Goal: Task Accomplishment & Management: Manage account settings

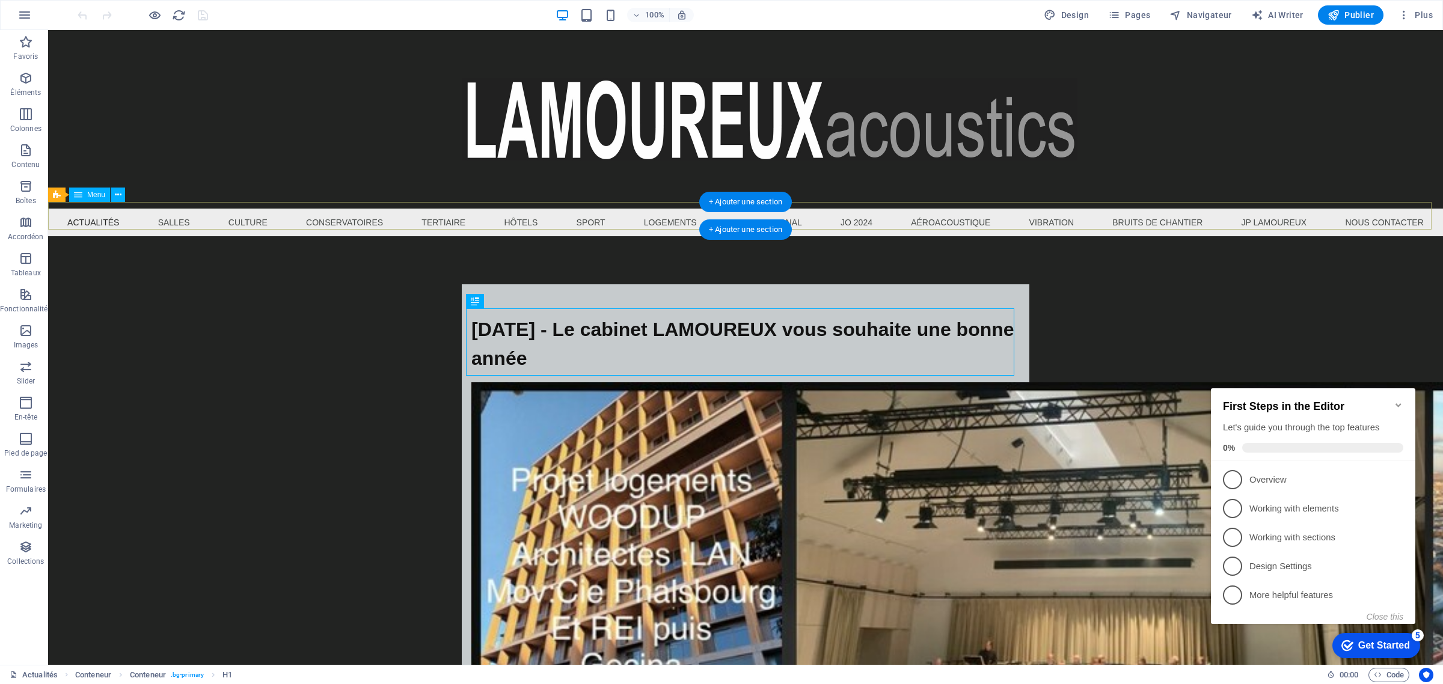
click at [175, 215] on nav "Actualités Salles Culture Conservatoires Tertiaire Hôtels Sport Logements Inter…" at bounding box center [745, 223] width 1395 height 28
click at [170, 216] on nav "Actualités Salles Culture Conservatoires Tertiaire Hôtels Sport Logements Inter…" at bounding box center [745, 223] width 1395 height 28
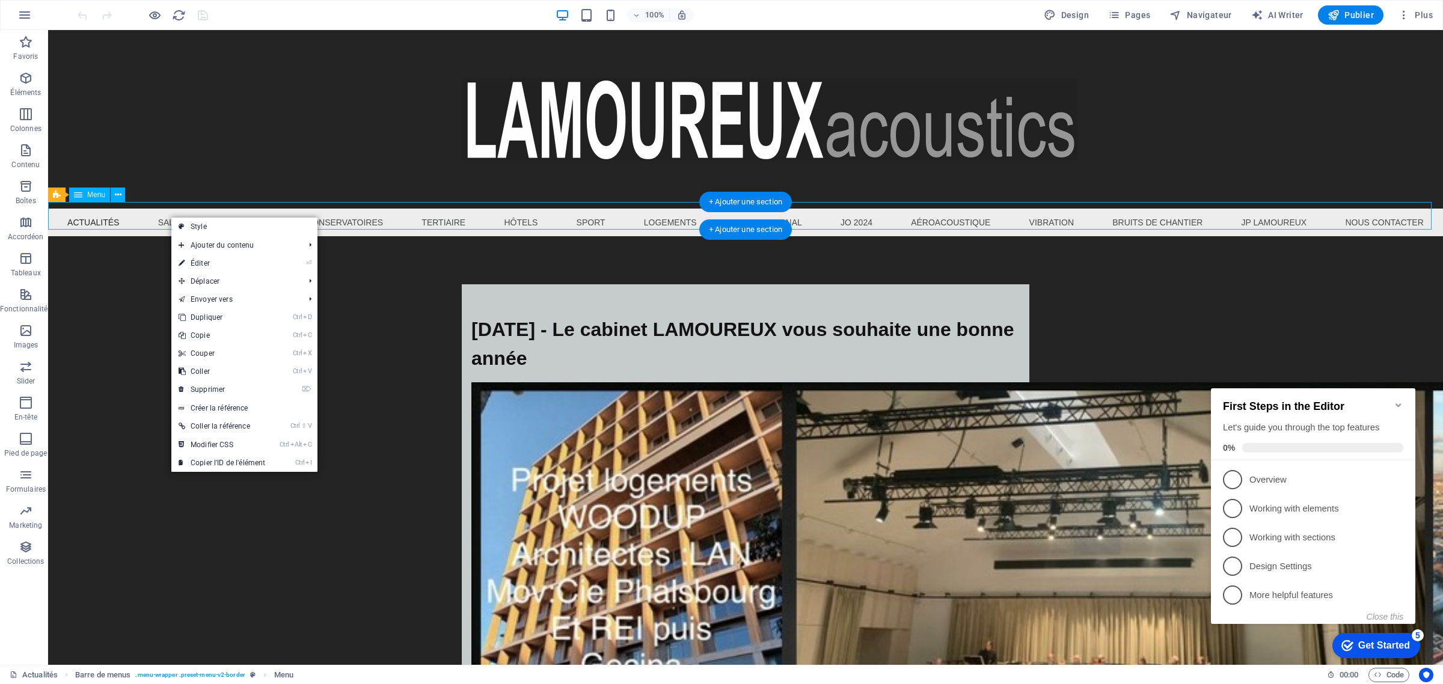
click at [168, 216] on nav "Actualités Salles Culture Conservatoires Tertiaire Hôtels Sport Logements Inter…" at bounding box center [745, 223] width 1395 height 28
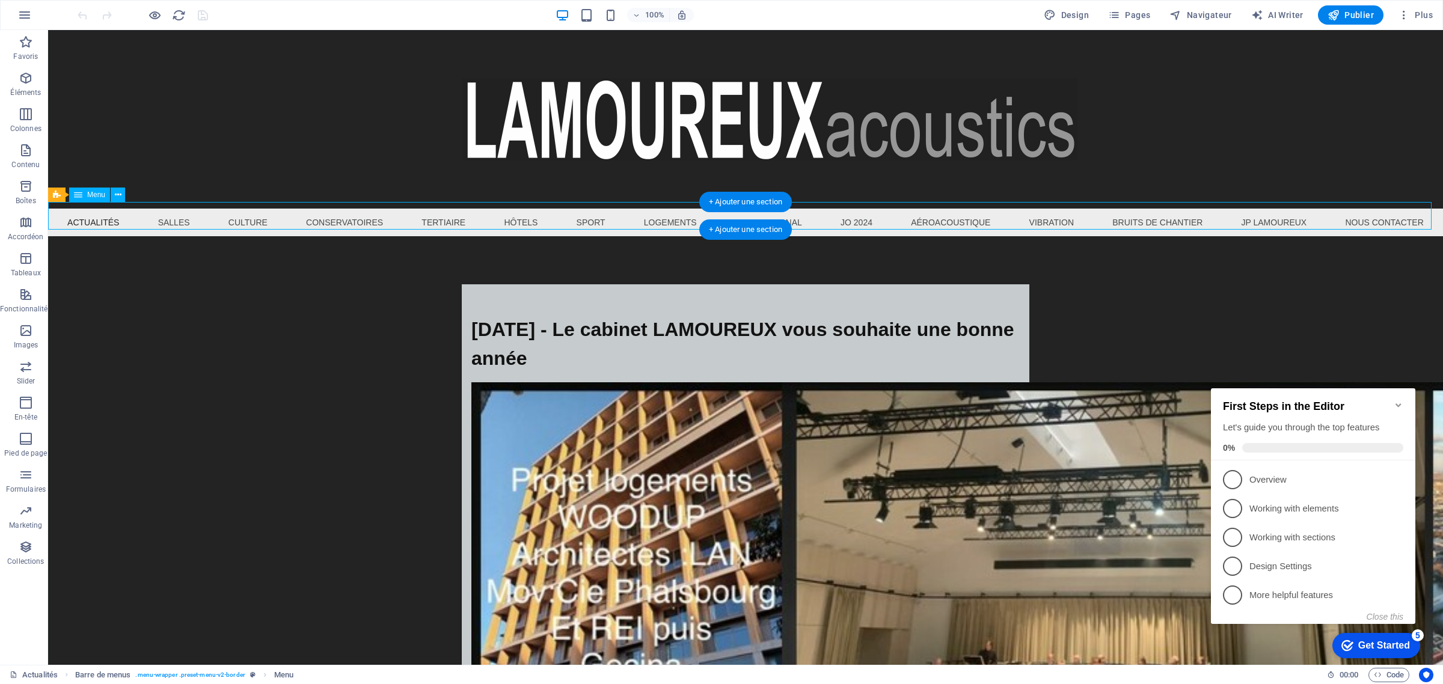
click at [164, 216] on nav "Actualités Salles Culture Conservatoires Tertiaire Hôtels Sport Logements Inter…" at bounding box center [745, 223] width 1395 height 28
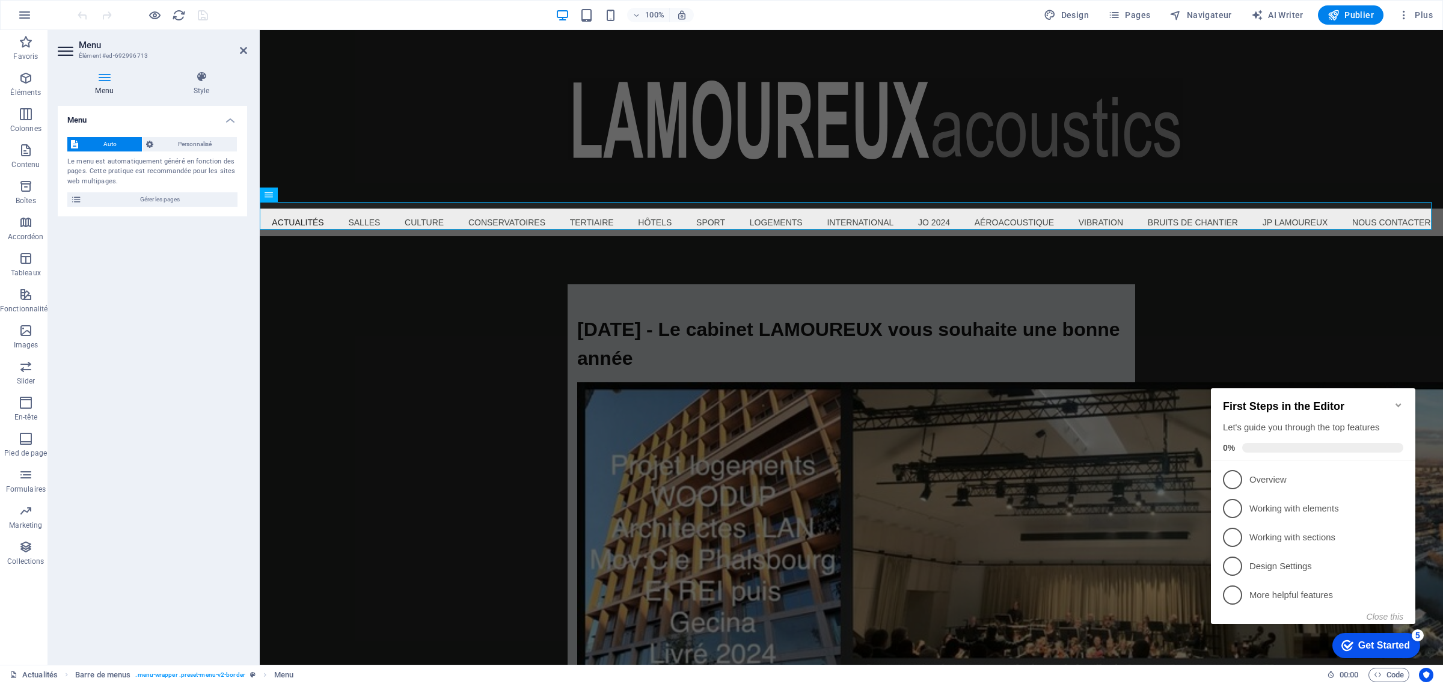
click at [146, 360] on div "Menu Auto Personnalisé Le menu est automatiquement généré en fonction des pages…" at bounding box center [152, 381] width 189 height 550
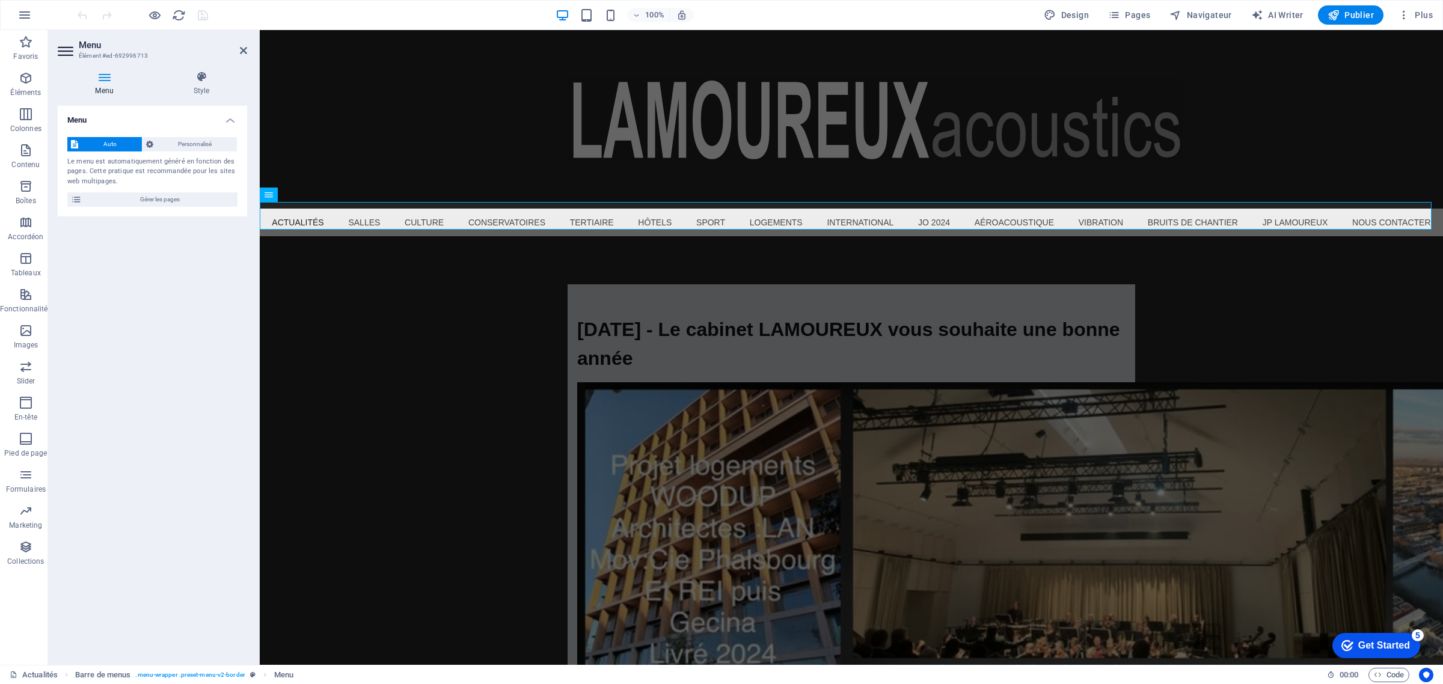
click at [131, 337] on div "Menu Auto Personnalisé Le menu est automatiquement généré en fonction des pages…" at bounding box center [152, 381] width 189 height 550
click at [116, 206] on span "Gérer les pages" at bounding box center [159, 199] width 148 height 14
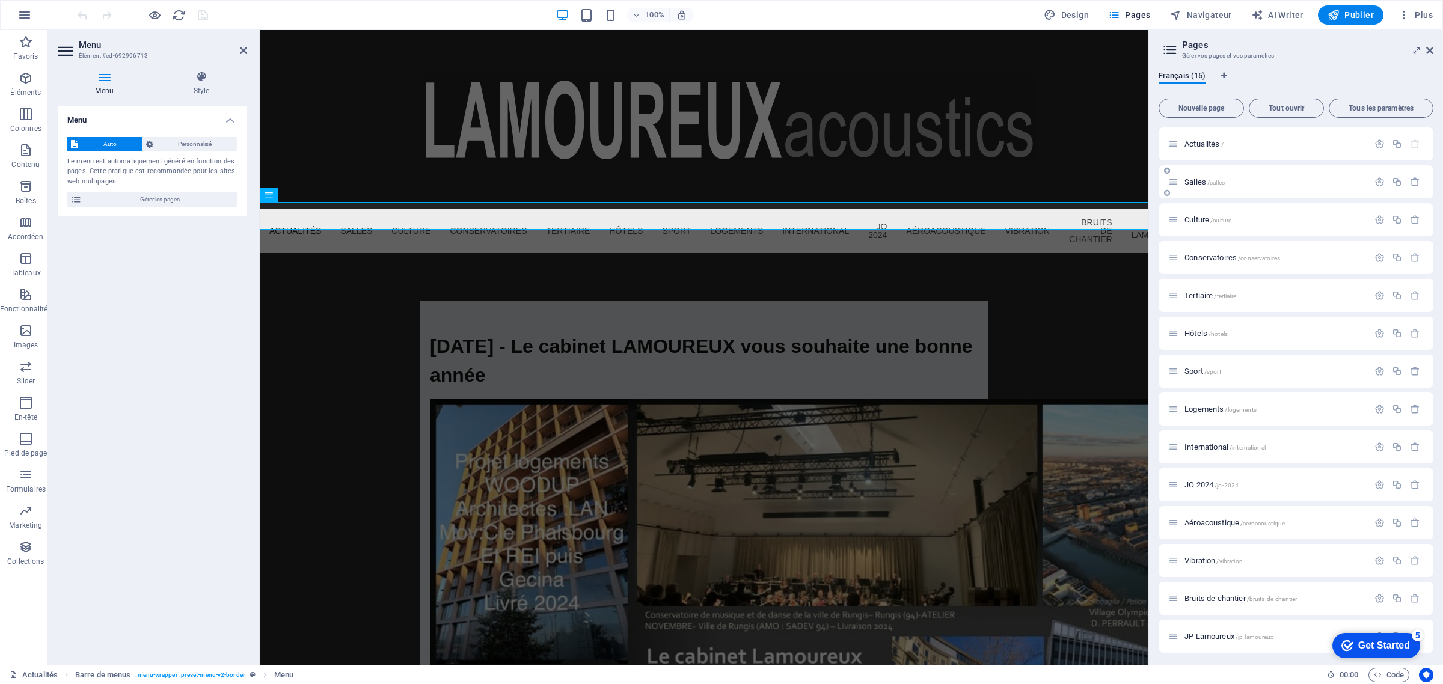
drag, startPoint x: 117, startPoint y: 205, endPoint x: 1203, endPoint y: 179, distance: 1086.1
click at [1203, 179] on span "Salles /salles" at bounding box center [1204, 181] width 40 height 9
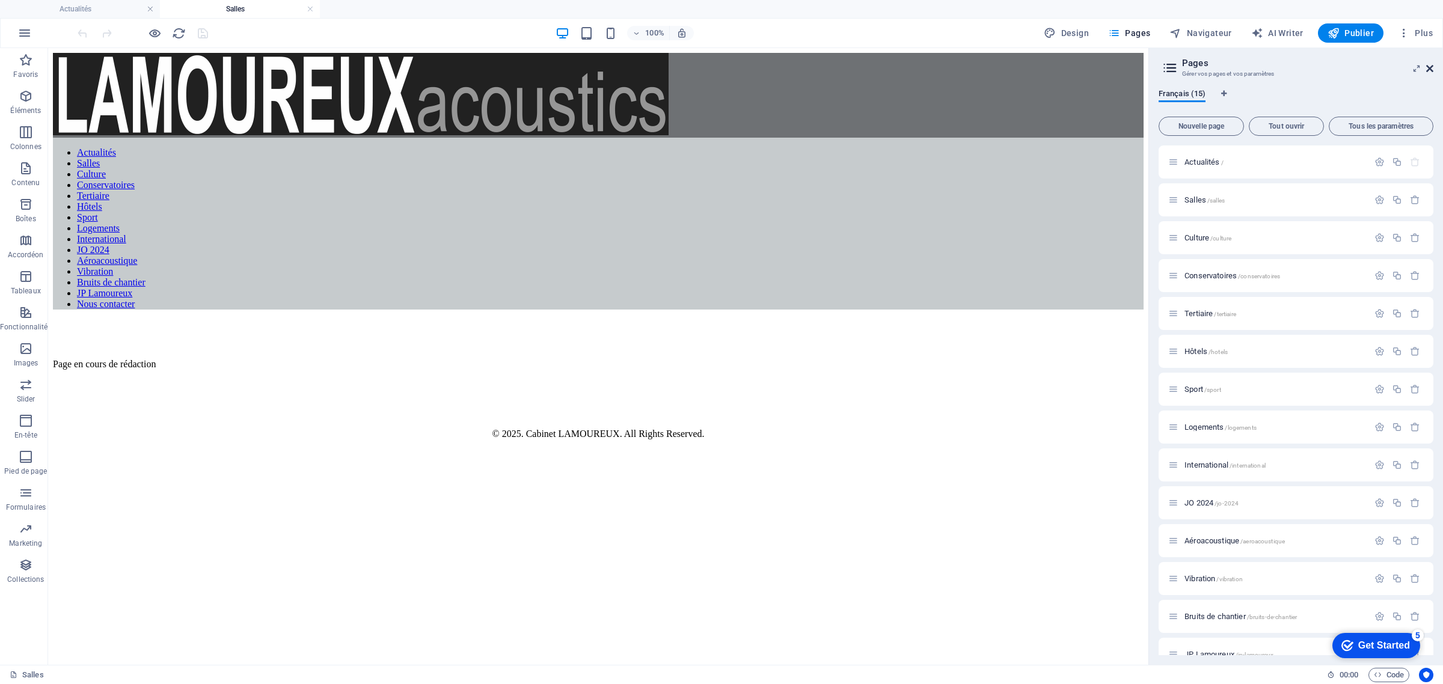
click at [1427, 64] on icon at bounding box center [1429, 69] width 7 height 10
